Goal: Task Accomplishment & Management: Use online tool/utility

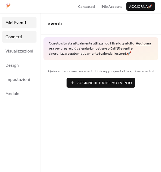
click at [12, 38] on span "Connetti" at bounding box center [13, 37] width 17 height 8
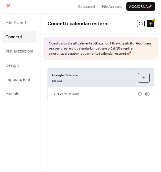
click at [147, 44] on link "Aggiorna ora" at bounding box center [100, 46] width 102 height 12
click at [58, 82] on link "Rimuovi" at bounding box center [57, 80] width 10 height 5
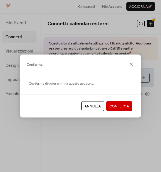
click at [112, 107] on span "Conferma" at bounding box center [120, 106] width 20 height 5
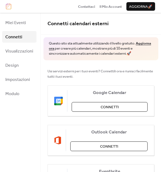
click at [112, 107] on span "Connetti" at bounding box center [110, 107] width 18 height 5
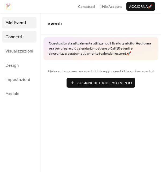
click at [19, 37] on span "Connetti" at bounding box center [13, 37] width 17 height 8
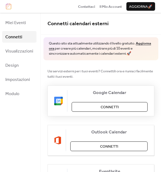
click at [91, 109] on button "Connetti" at bounding box center [110, 107] width 76 height 10
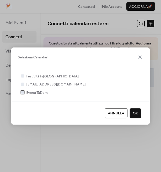
click at [23, 94] on div at bounding box center [22, 92] width 3 height 3
click at [134, 118] on button "OK" at bounding box center [136, 113] width 12 height 10
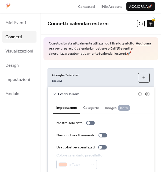
scroll to position [19, 0]
